Goal: Task Accomplishment & Management: Use online tool/utility

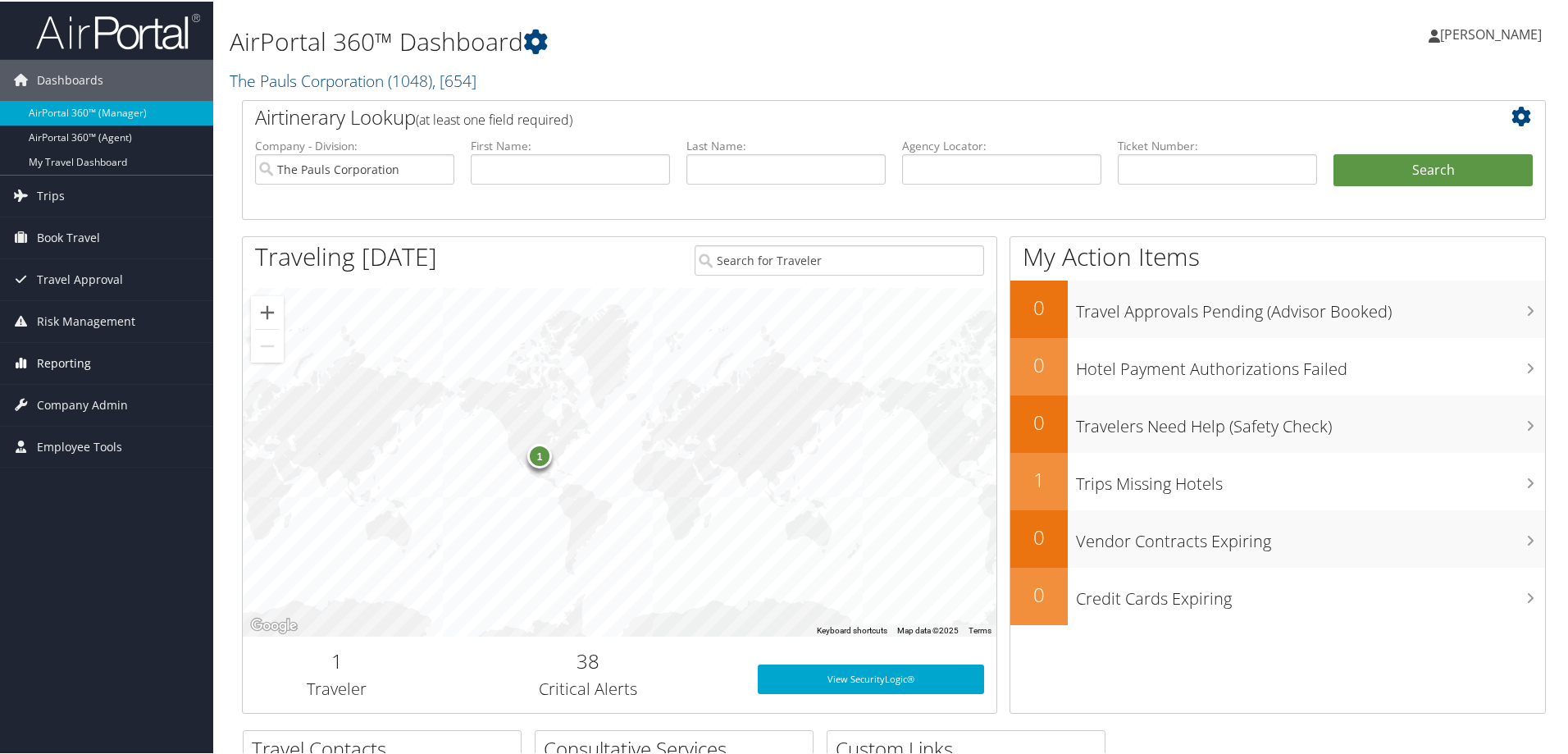
click at [71, 367] on span "Reporting" at bounding box center [63, 361] width 54 height 41
click at [71, 395] on link "Unused Tickets" at bounding box center [106, 394] width 213 height 25
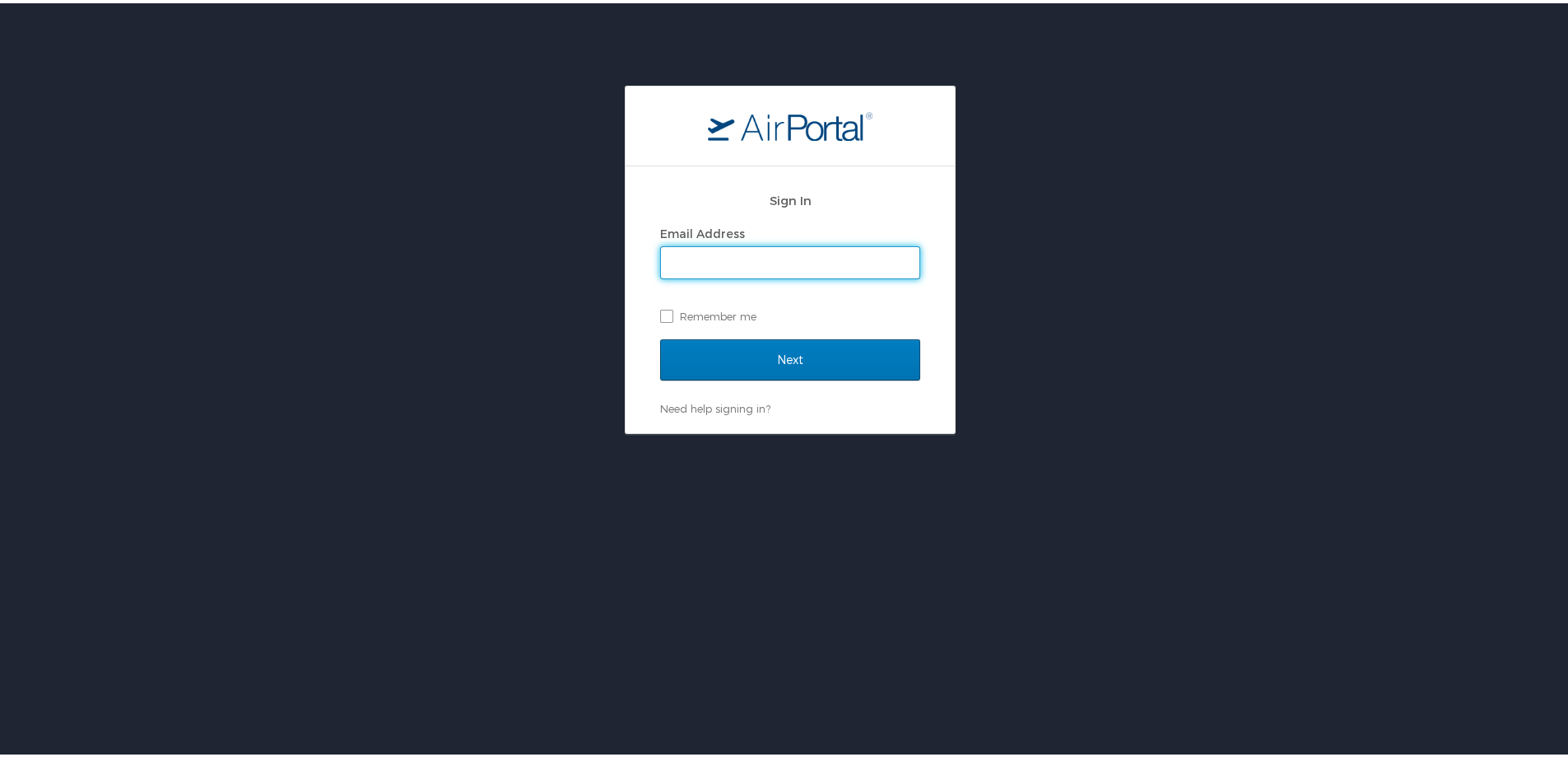
type input "marissa.ellis@cbtravel.com"
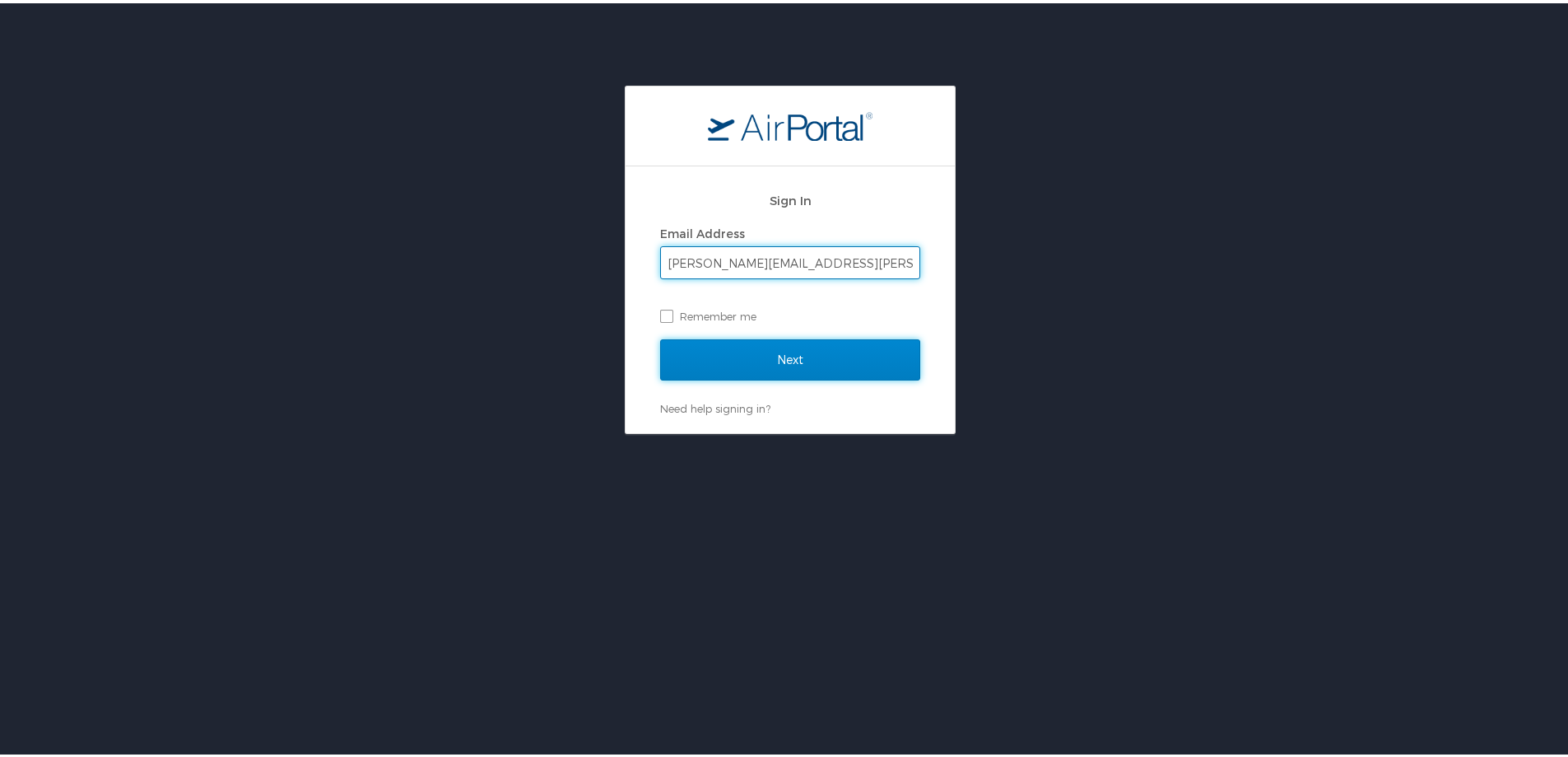
click at [766, 354] on input "Next" at bounding box center [790, 357] width 260 height 41
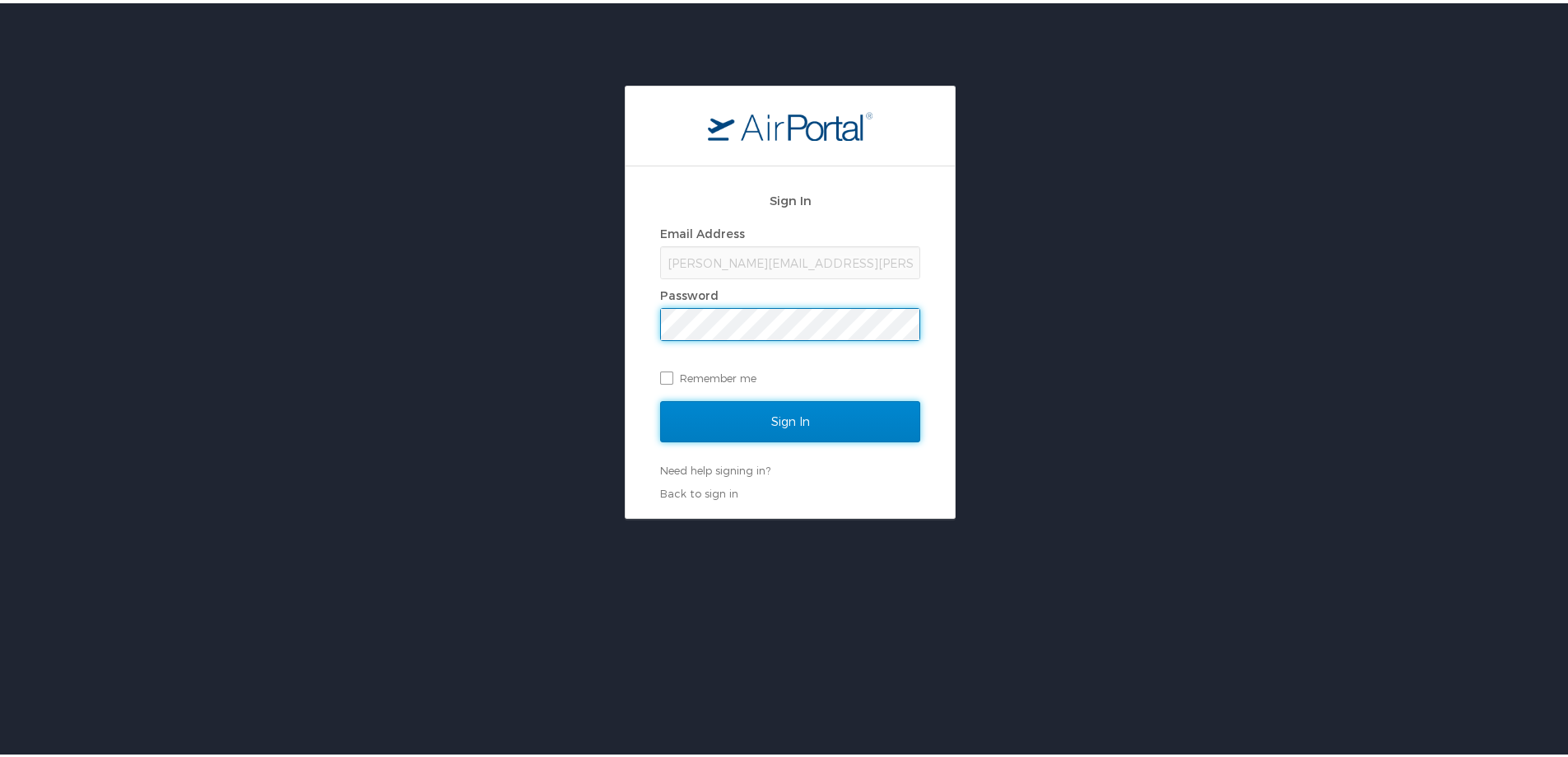
click at [720, 414] on input "Sign In" at bounding box center [790, 418] width 260 height 41
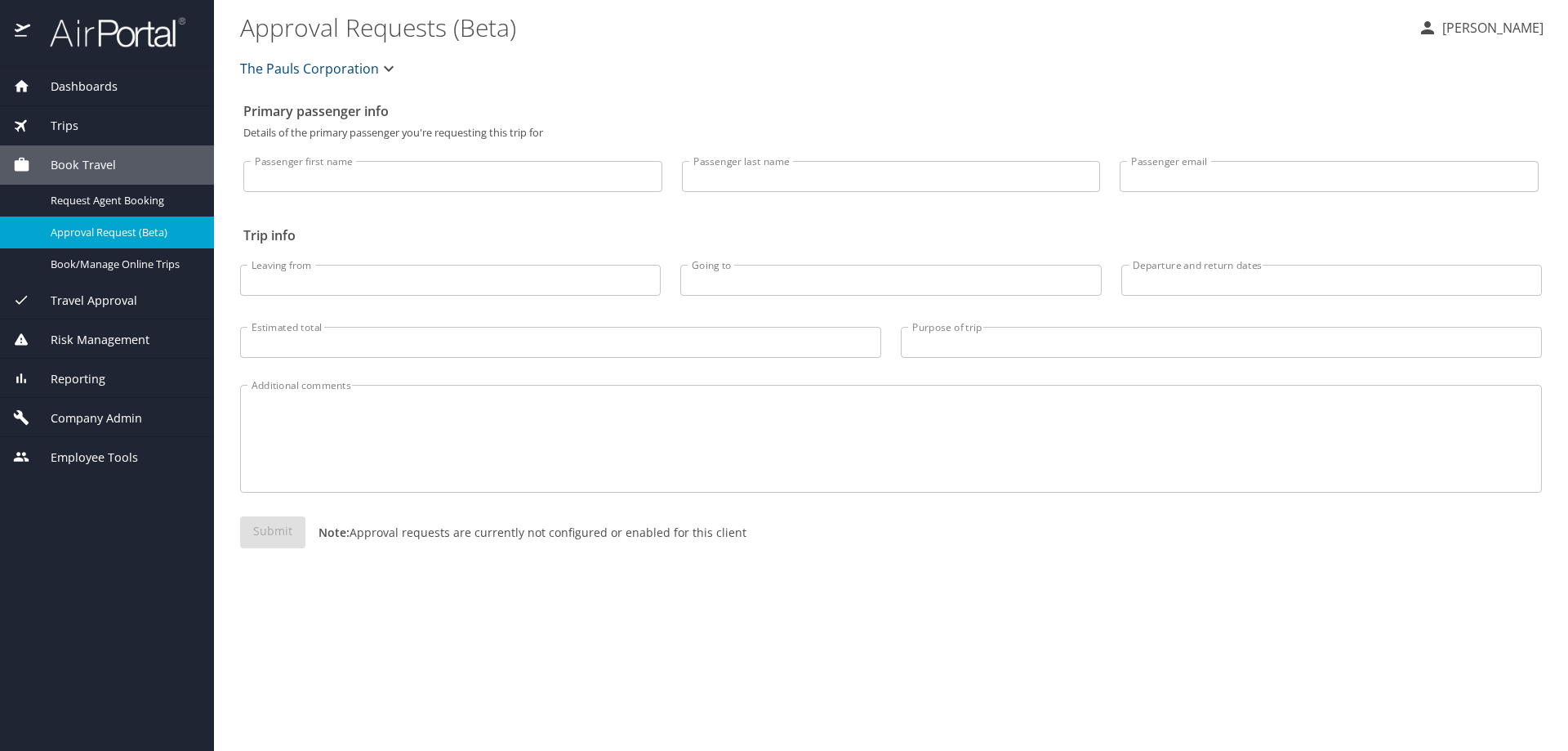
click at [85, 378] on span "Reporting" at bounding box center [68, 379] width 76 height 18
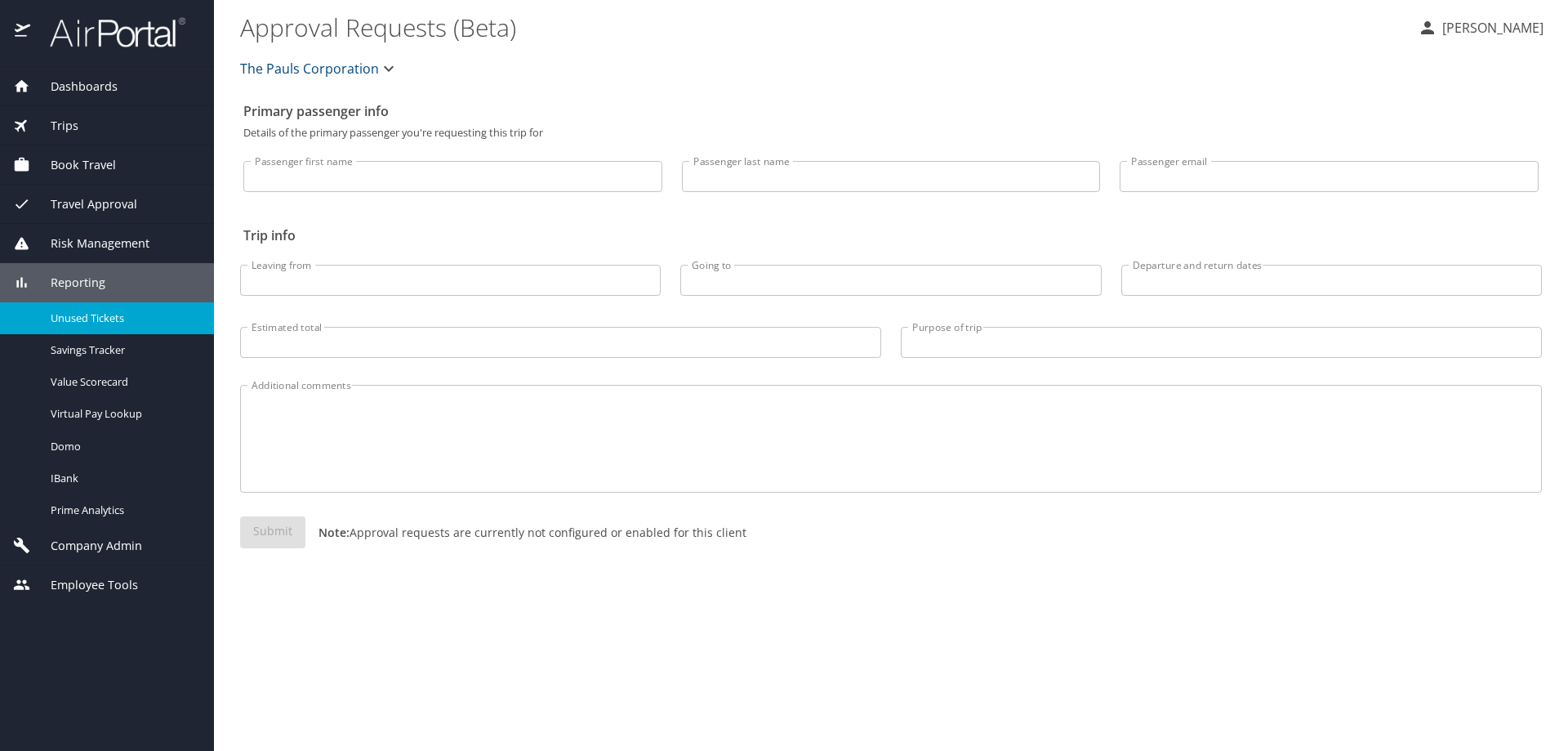
click at [92, 331] on link "Unused Tickets" at bounding box center [107, 318] width 214 height 32
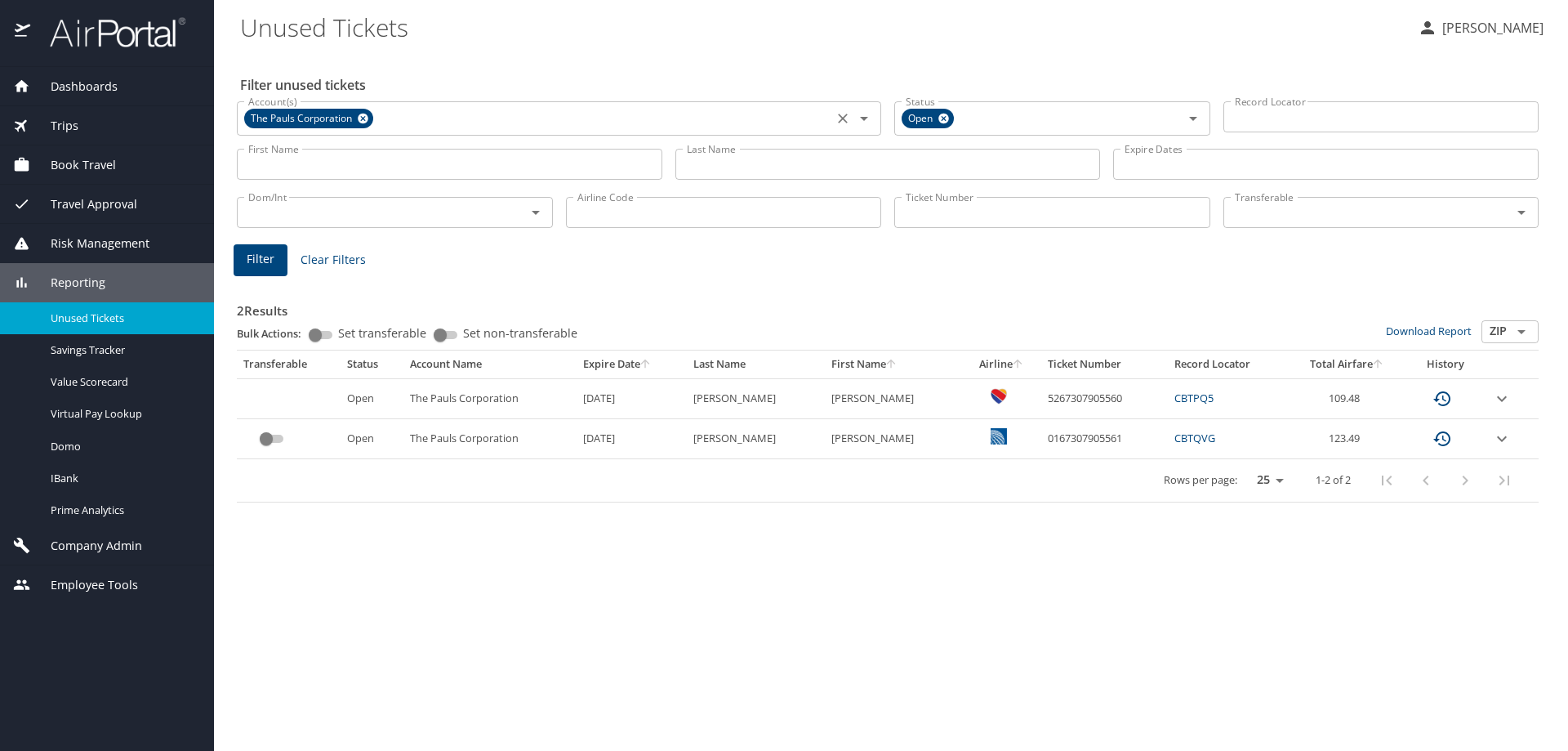
click at [363, 116] on icon at bounding box center [363, 119] width 11 height 11
click at [386, 117] on input "Account(s)" at bounding box center [535, 116] width 586 height 21
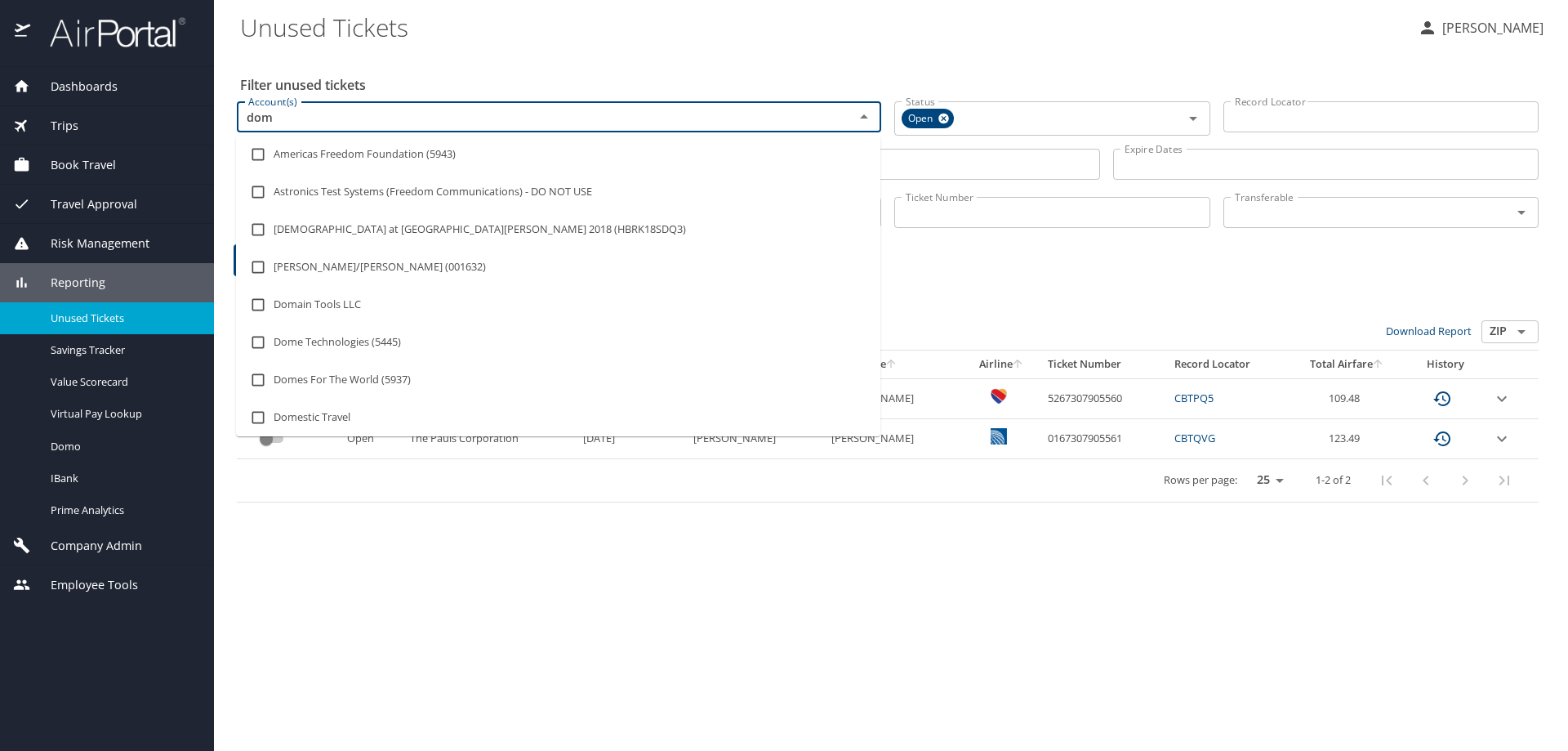
type input "domo"
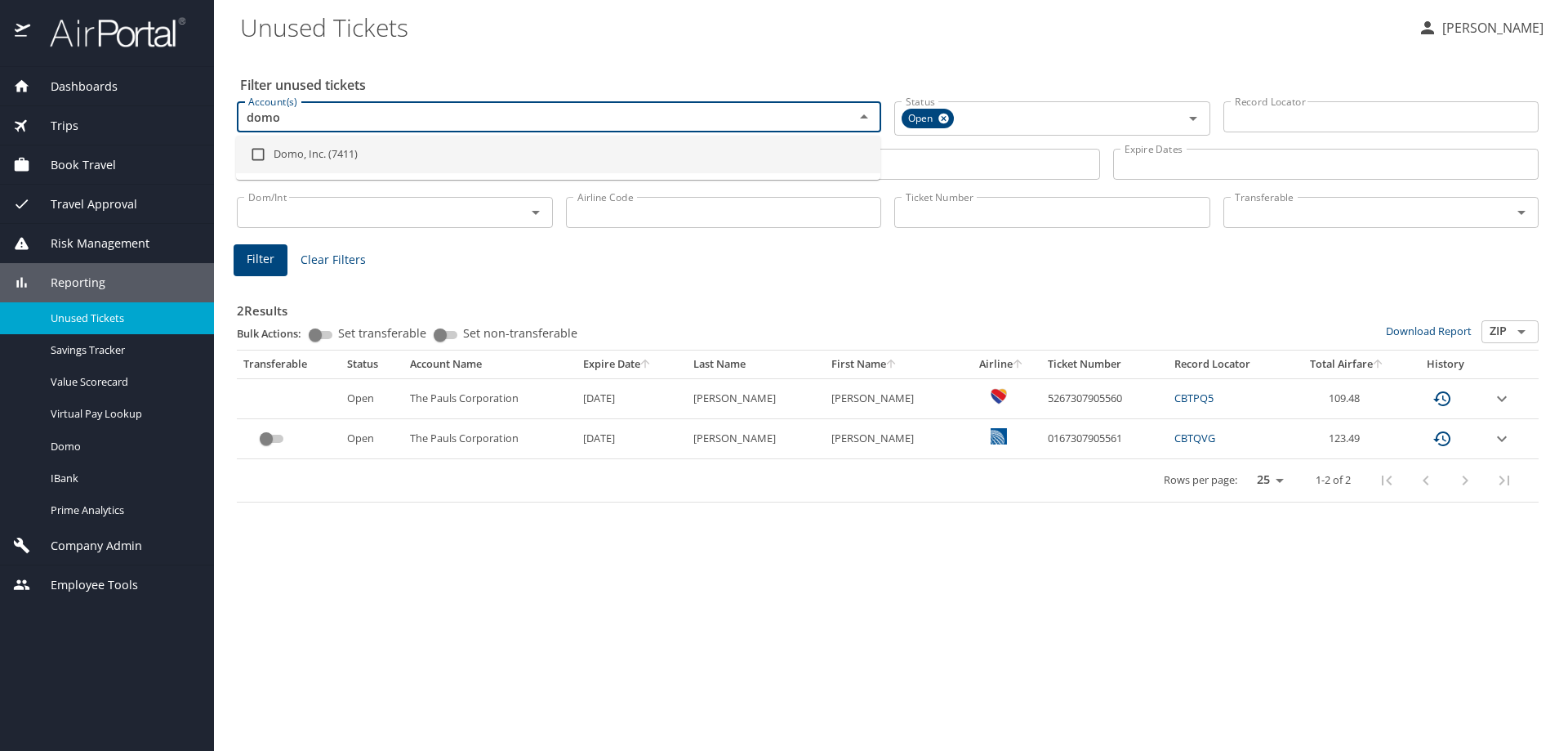
click at [354, 146] on li "Domo, Inc. (7411)" at bounding box center [558, 155] width 644 height 37
checkbox input "true"
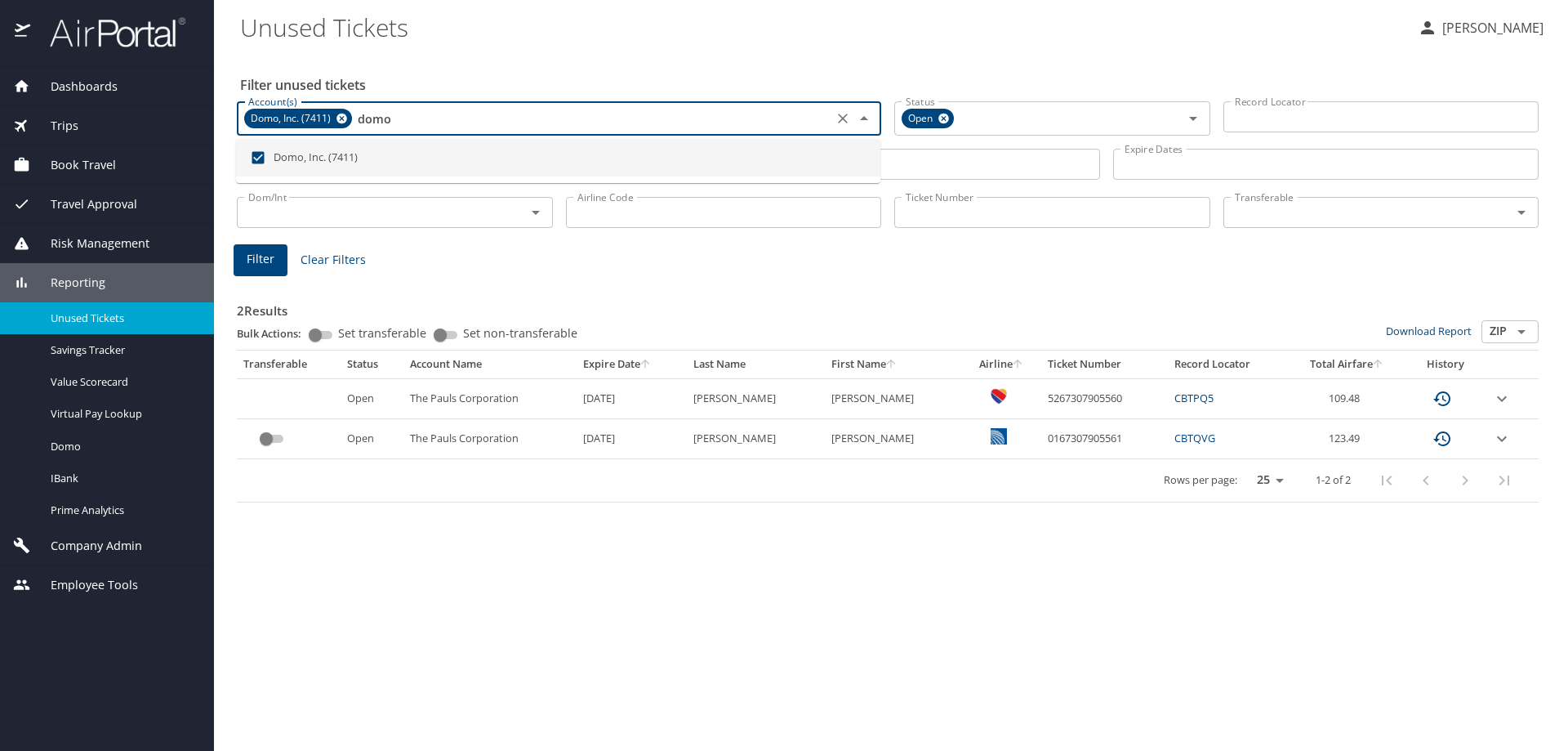
type input "domo"
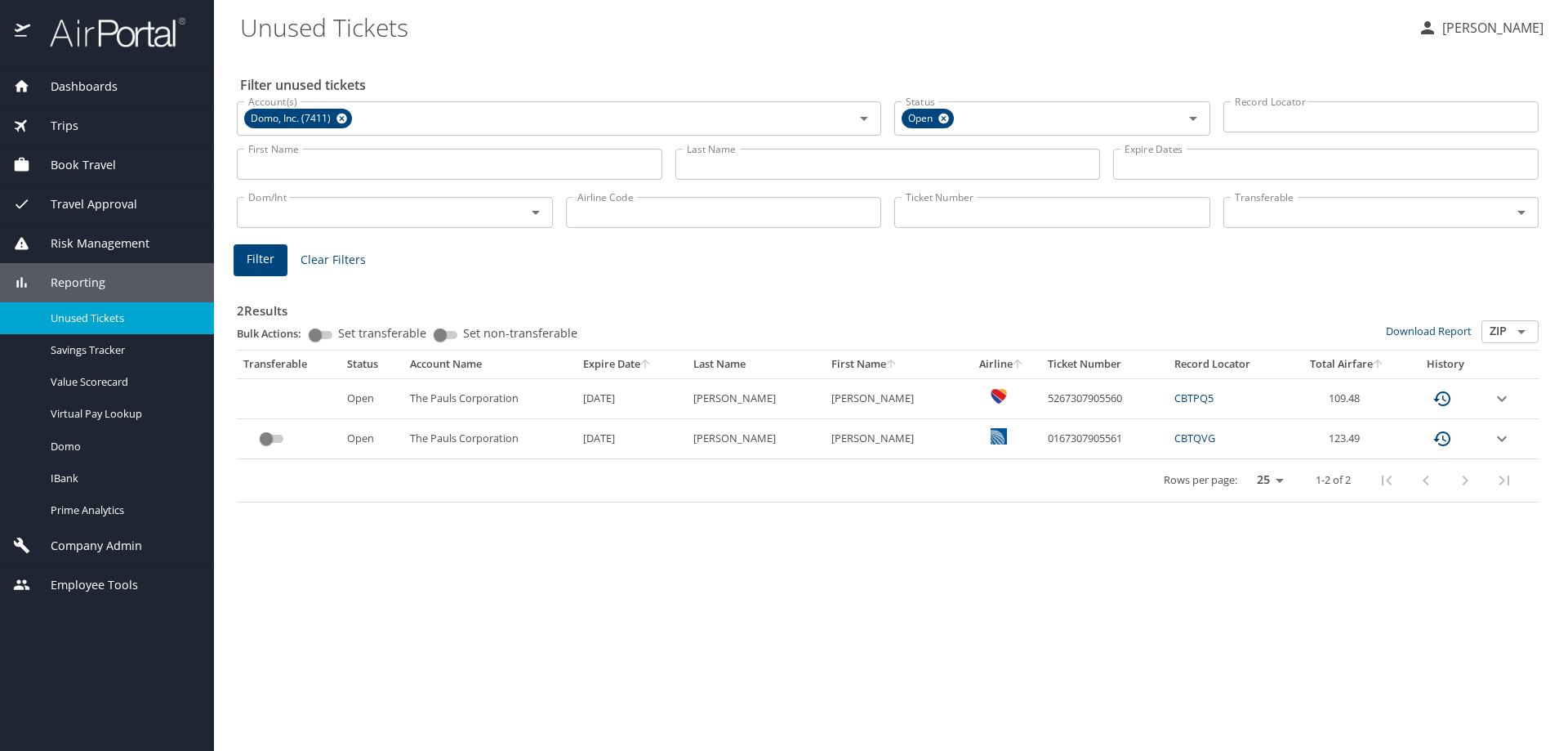
click at [913, 145] on div "Last Name Last Name" at bounding box center [887, 164] width 426 height 45
click at [903, 159] on input "Last Name" at bounding box center [887, 164] width 426 height 31
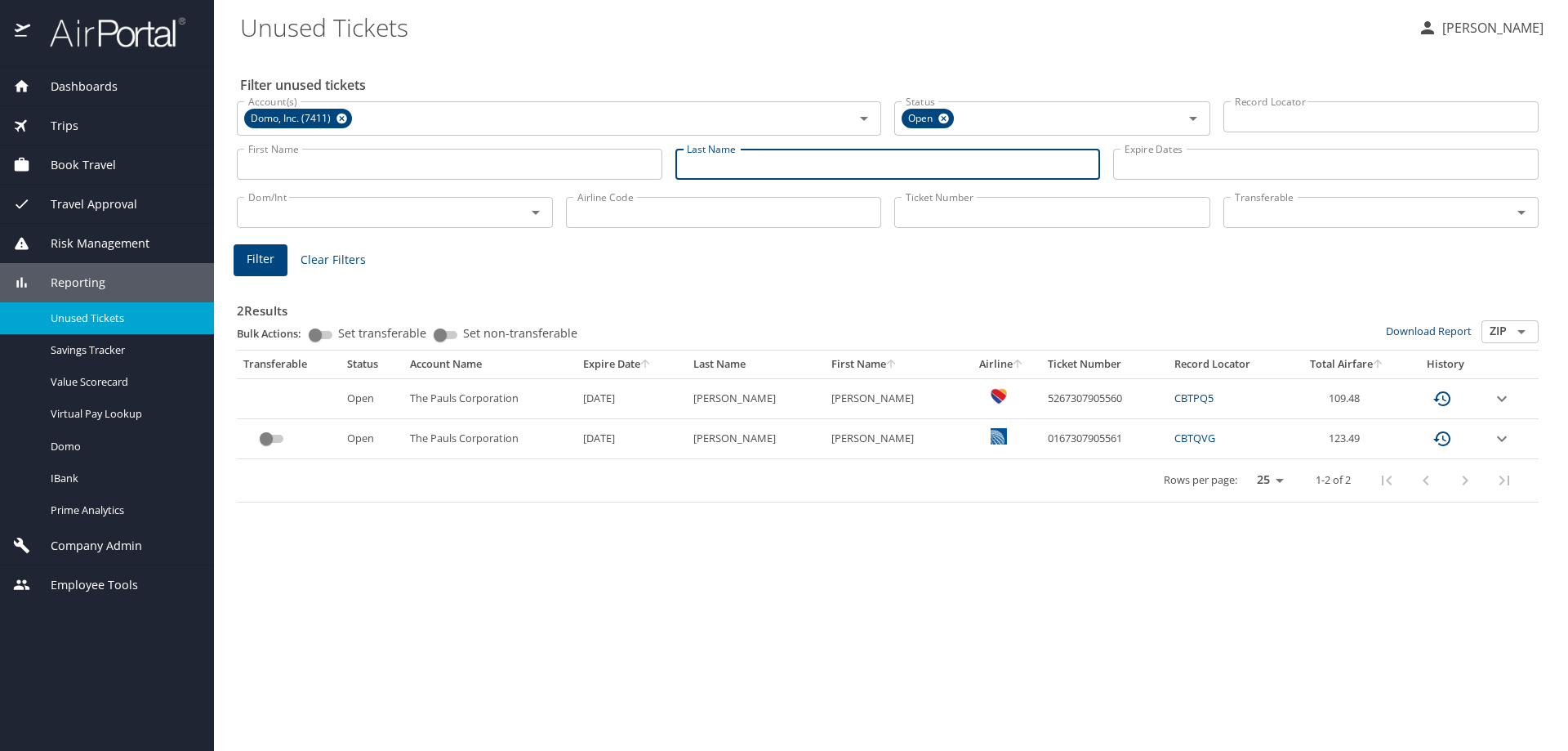
paste input "[PERSON_NAME]"
type input "[PERSON_NAME]"
click at [264, 251] on span "Filter" at bounding box center [260, 259] width 28 height 20
